Goal: Navigation & Orientation: Find specific page/section

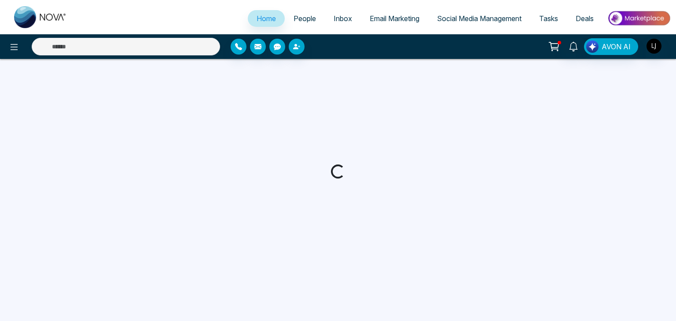
select select "*"
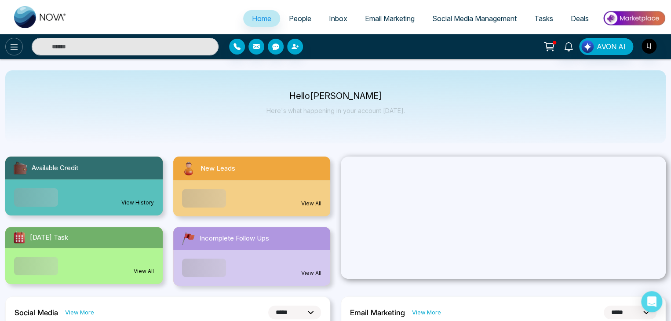
click at [18, 51] on icon at bounding box center [14, 47] width 11 height 11
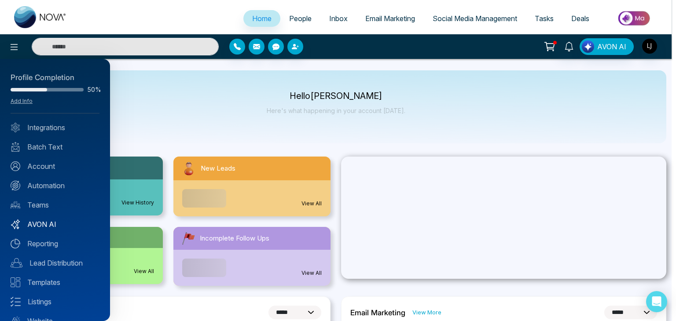
click at [37, 225] on link "AVON AI" at bounding box center [55, 224] width 89 height 11
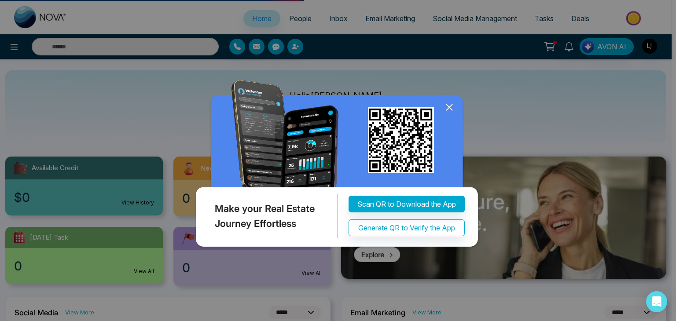
click at [14, 51] on div "Make your Real Estate Journey Effortless Scan QR to Download the App Generate Q…" at bounding box center [338, 160] width 676 height 321
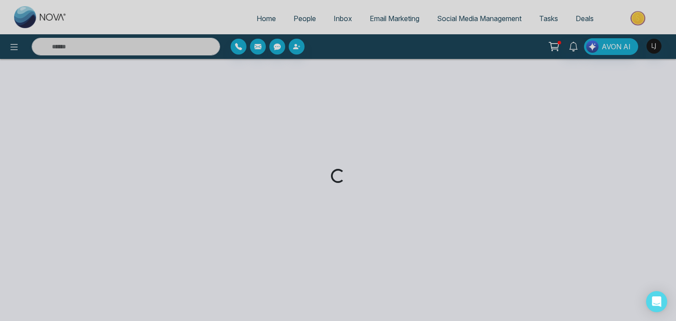
click at [15, 51] on div "Loading..." at bounding box center [338, 160] width 676 height 321
click at [18, 48] on div "Loading..." at bounding box center [338, 160] width 676 height 321
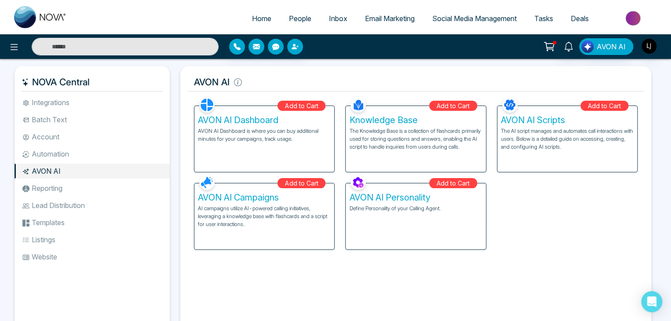
click at [18, 48] on icon at bounding box center [14, 47] width 11 height 11
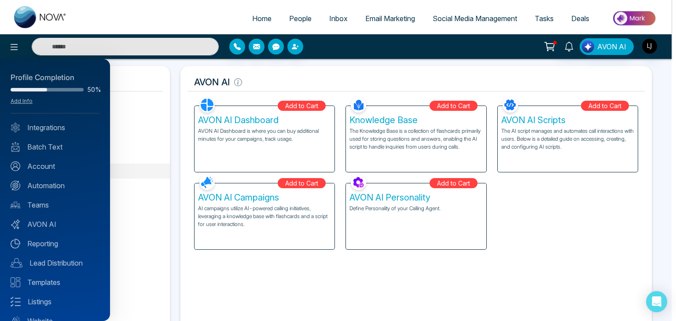
click at [178, 90] on div at bounding box center [338, 160] width 676 height 321
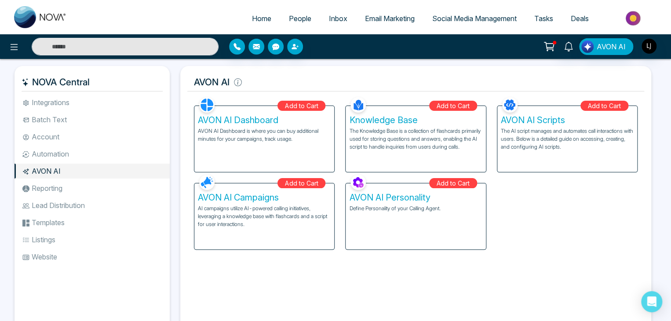
click at [316, 202] on h5 "AVON AI Campaigns" at bounding box center [264, 197] width 133 height 11
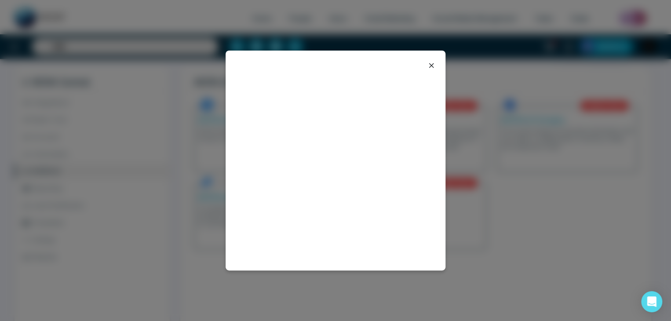
click at [433, 66] on icon at bounding box center [431, 65] width 11 height 11
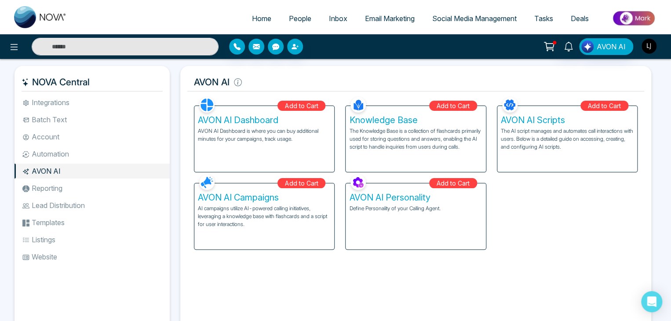
click at [653, 46] on img "button" at bounding box center [649, 46] width 15 height 15
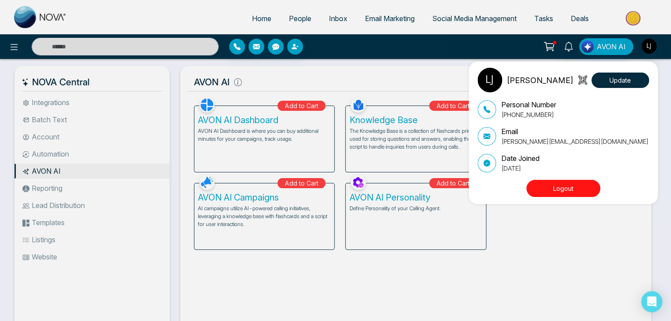
click at [567, 193] on button "Logout" at bounding box center [564, 188] width 74 height 17
